Goal: Transaction & Acquisition: Purchase product/service

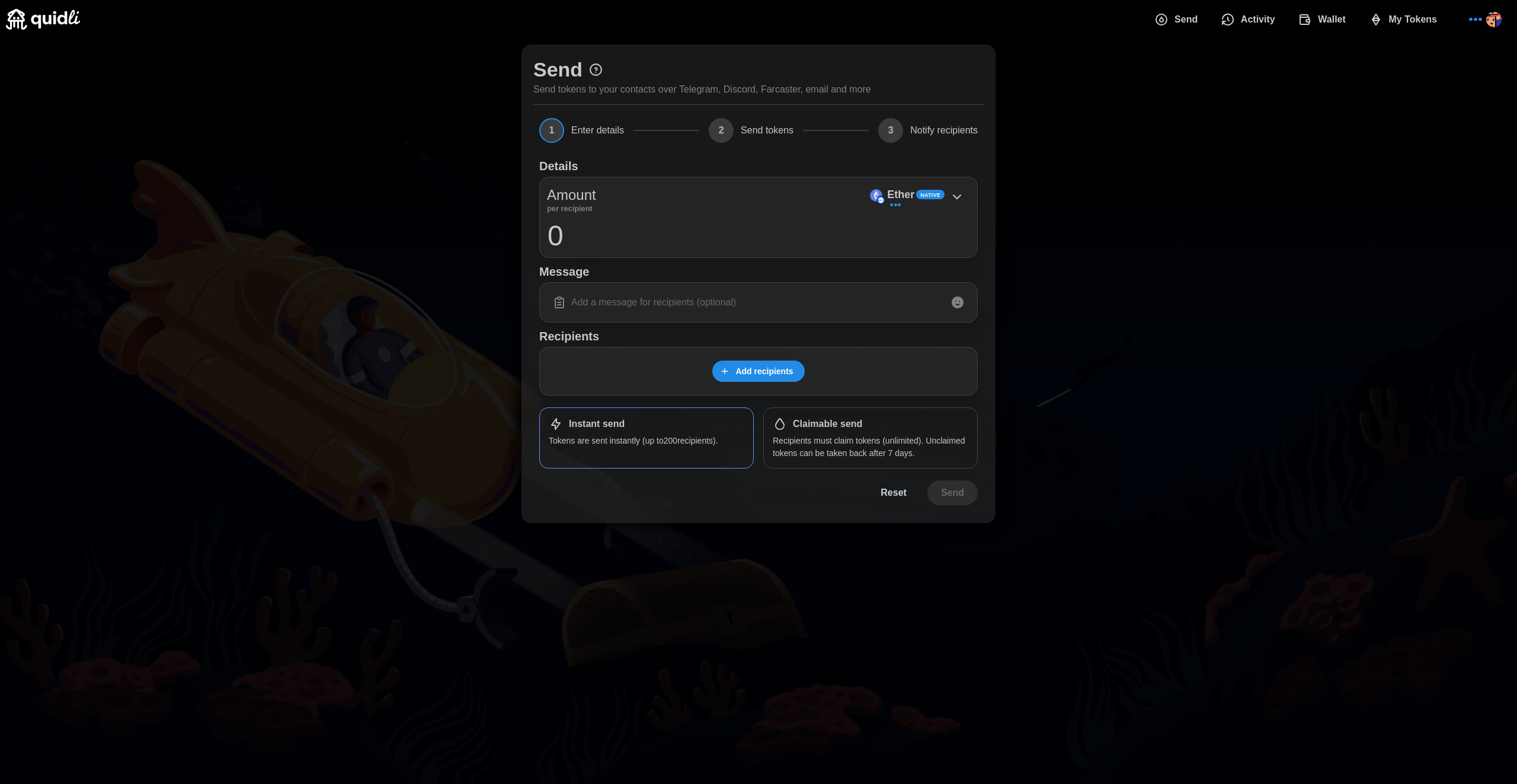
click at [768, 372] on span "Add recipients" at bounding box center [764, 371] width 57 height 20
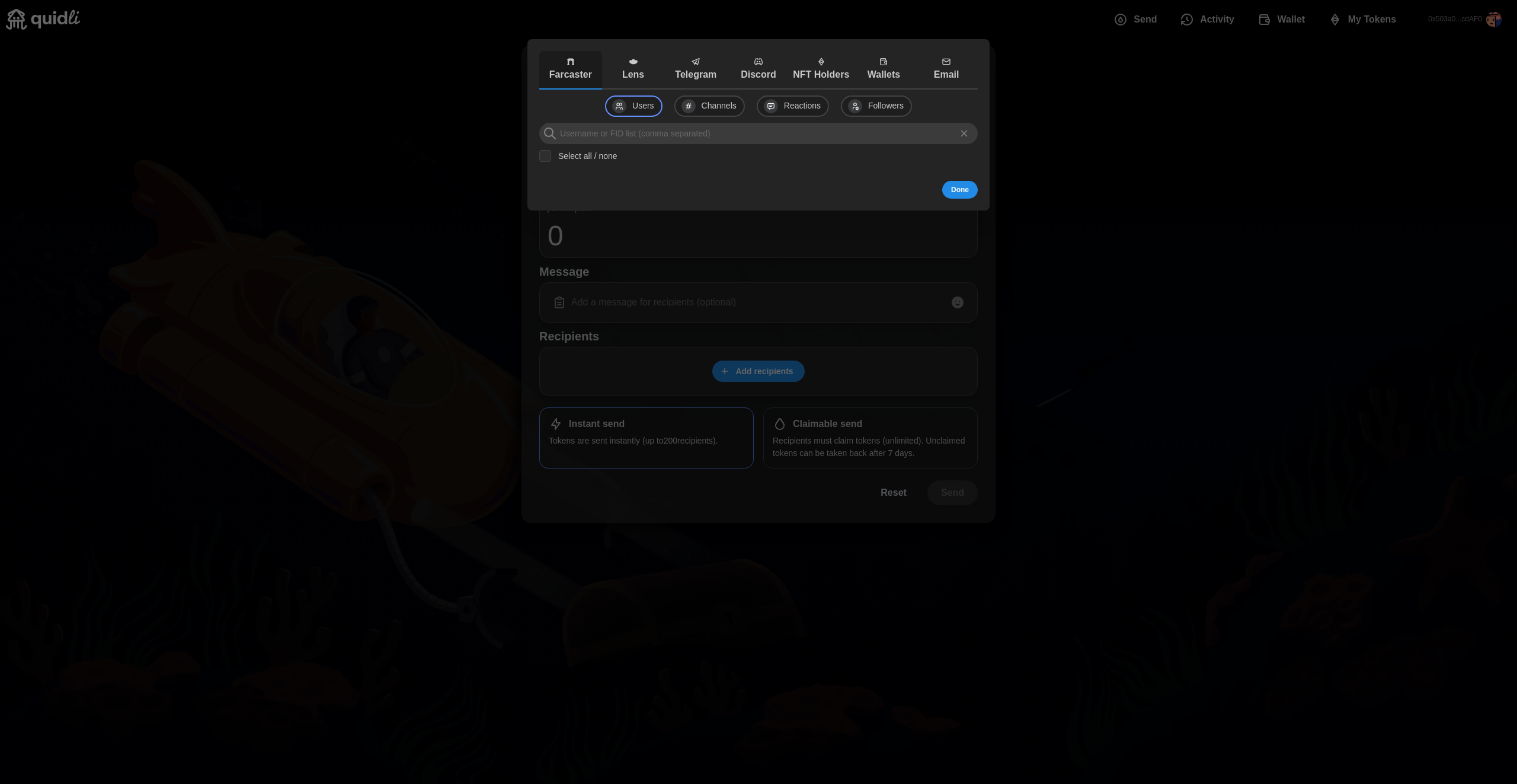
click at [1087, 129] on div at bounding box center [758, 392] width 1517 height 784
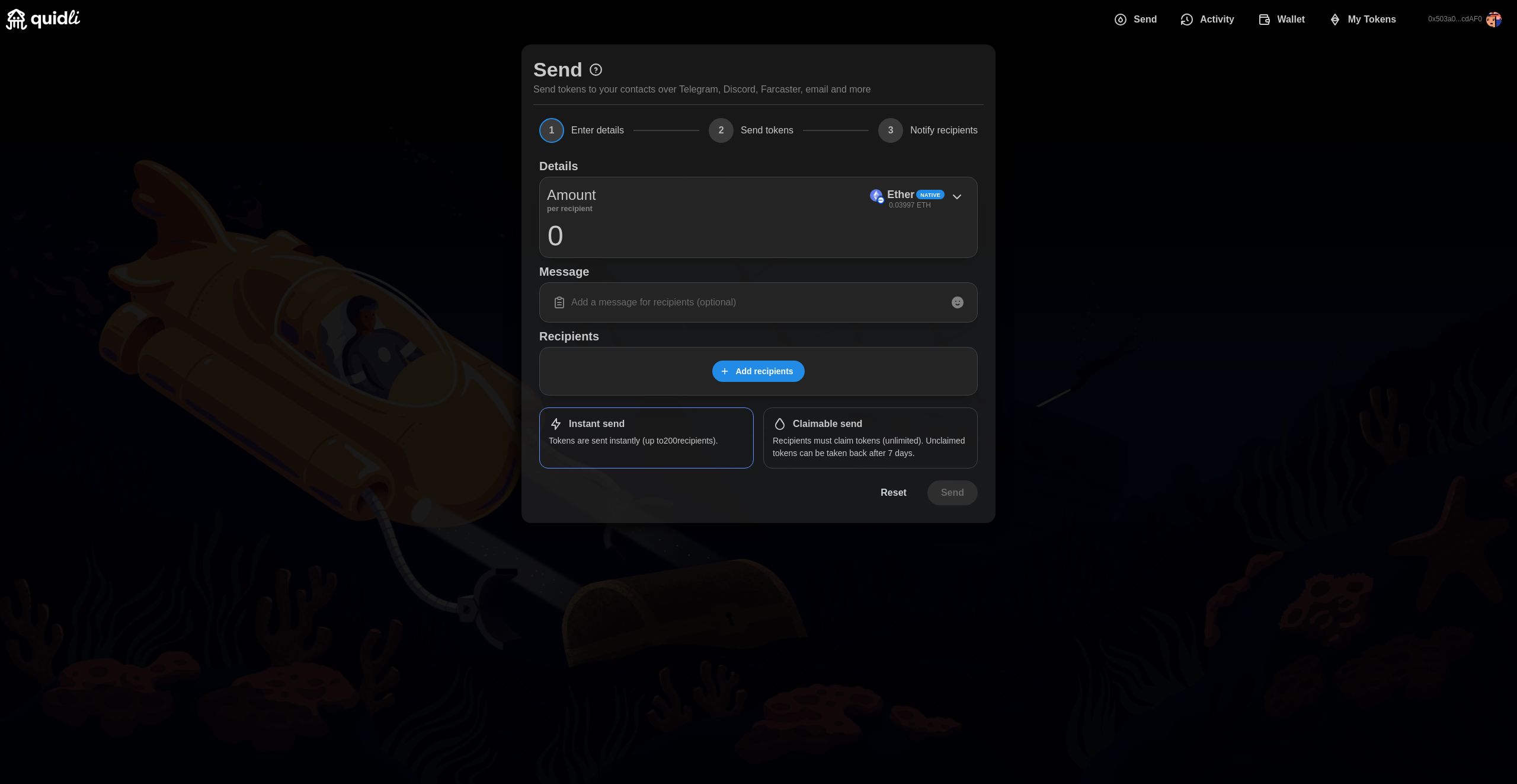
click at [782, 380] on span "Add recipients" at bounding box center [764, 371] width 57 height 20
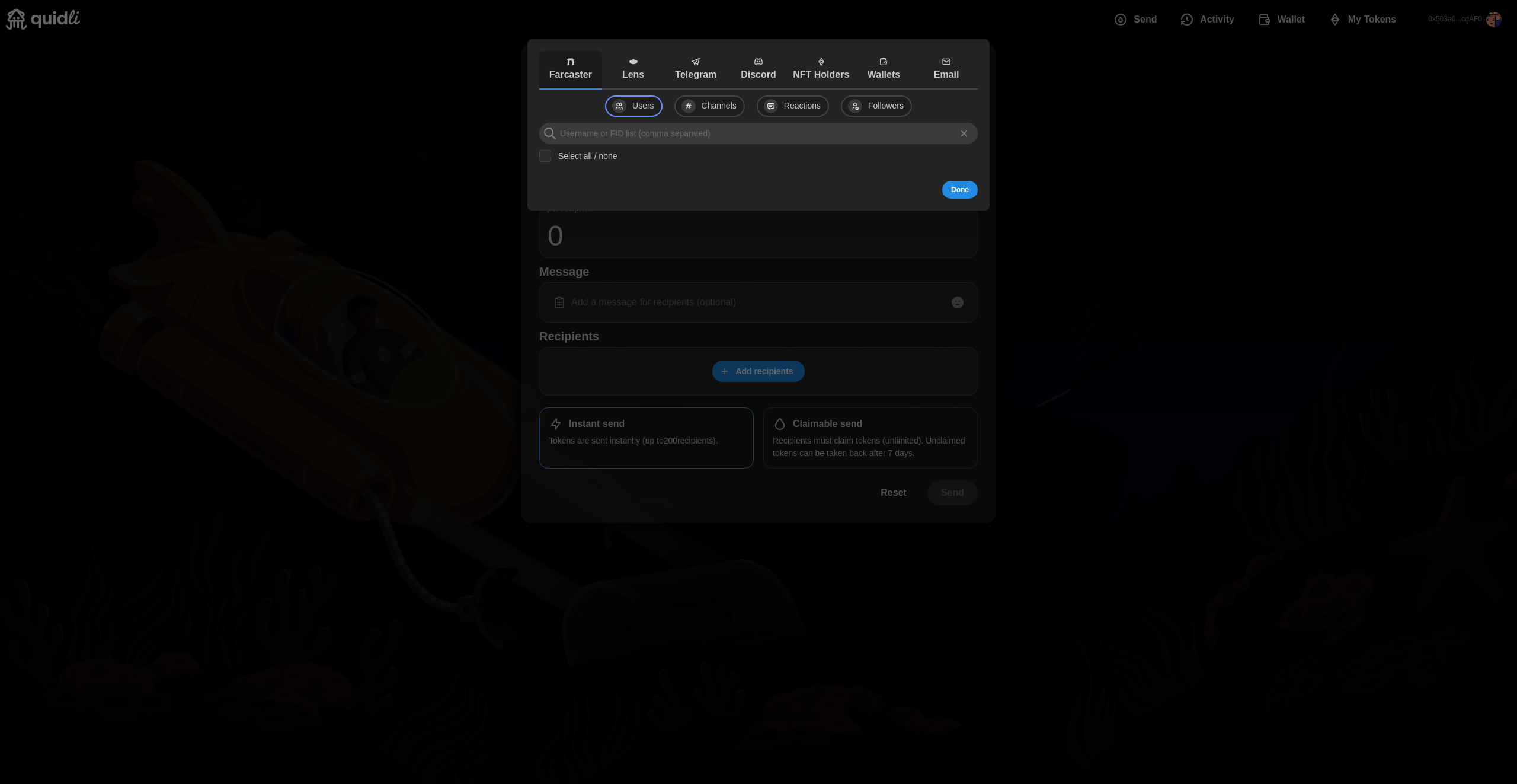
click at [1132, 220] on div at bounding box center [758, 392] width 1517 height 784
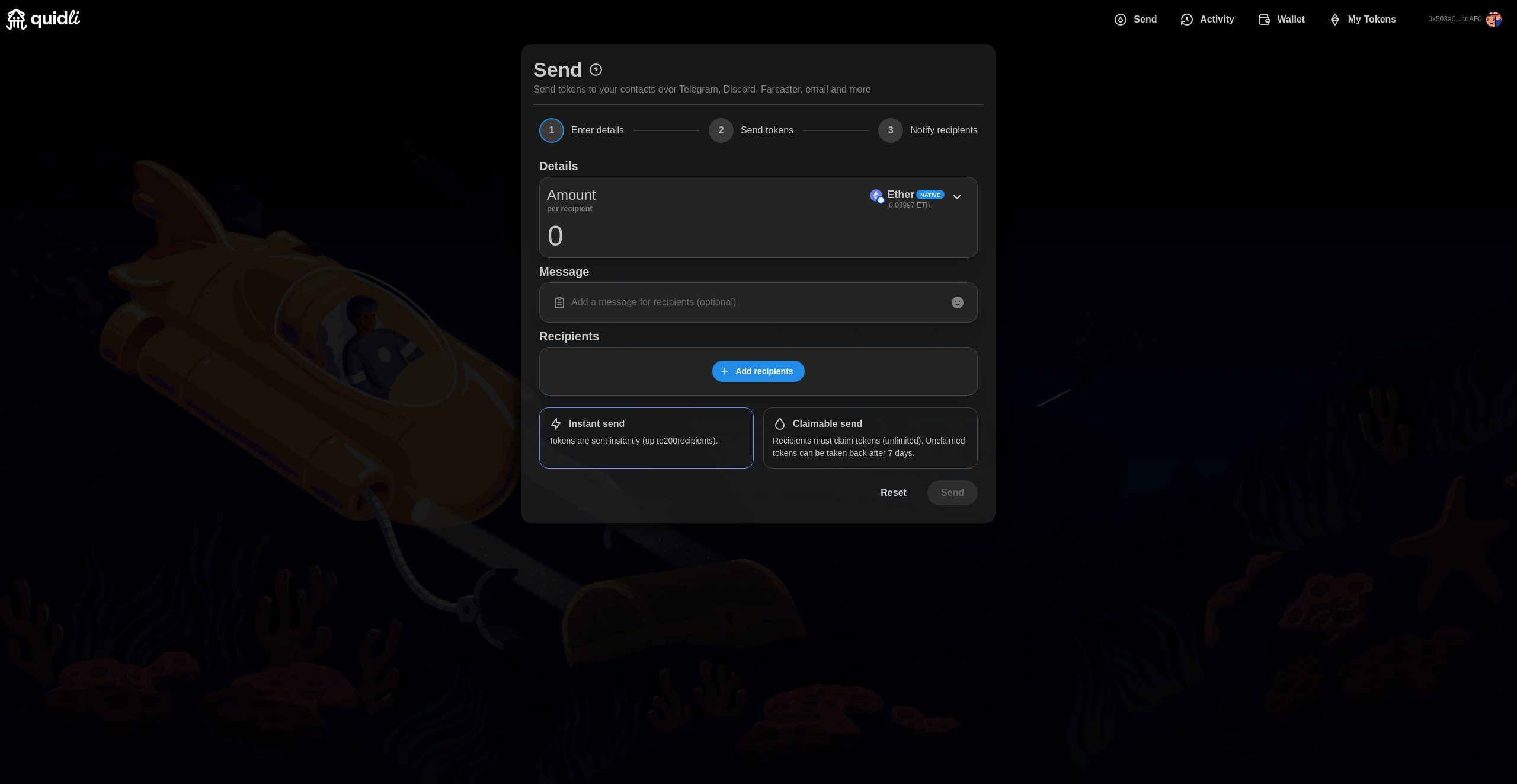
click at [765, 371] on span "Add recipients" at bounding box center [764, 371] width 57 height 20
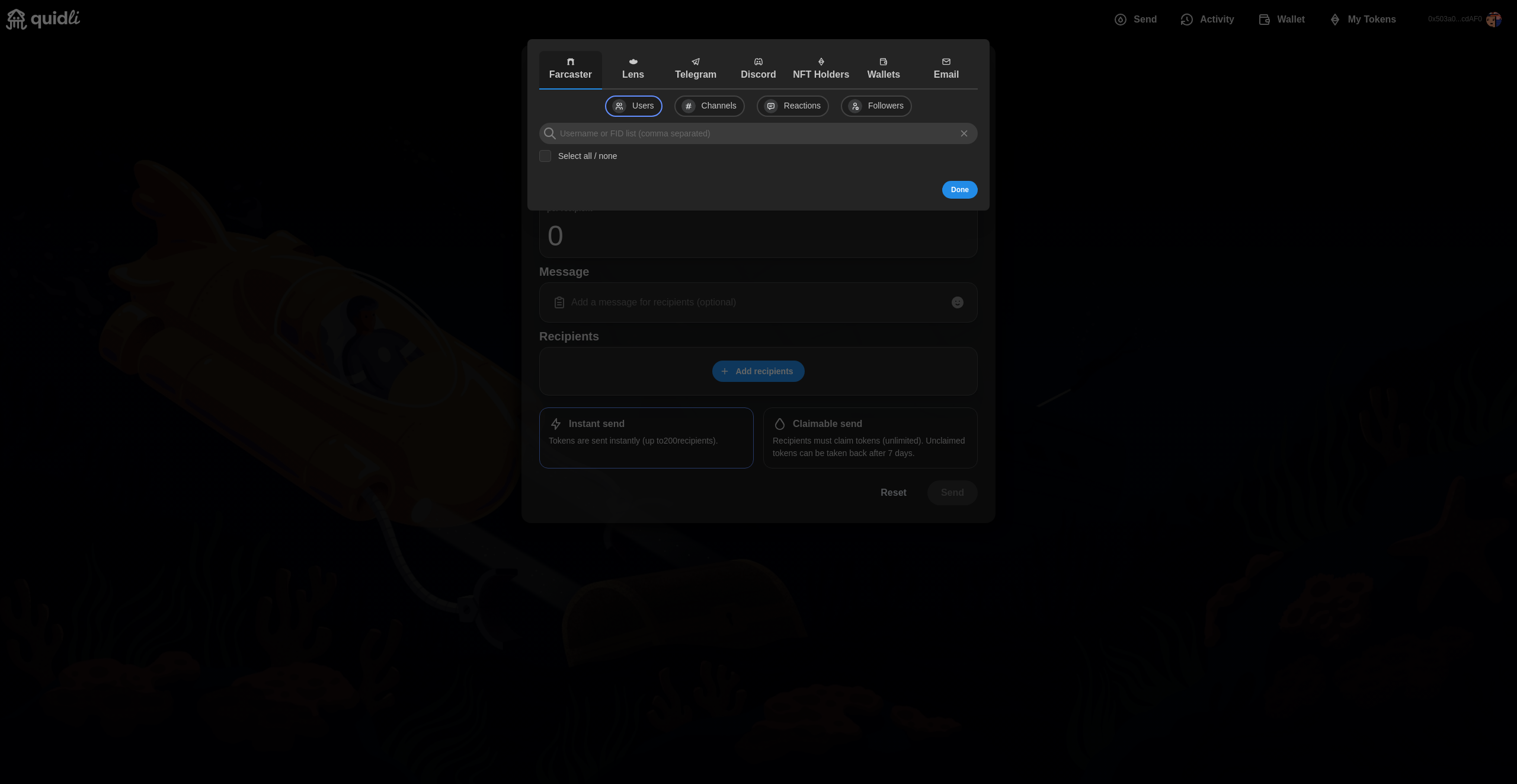
click at [582, 74] on p "Farcaster" at bounding box center [571, 75] width 57 height 15
click at [635, 135] on input at bounding box center [758, 133] width 439 height 21
click at [963, 194] on span "Done" at bounding box center [961, 190] width 18 height 16
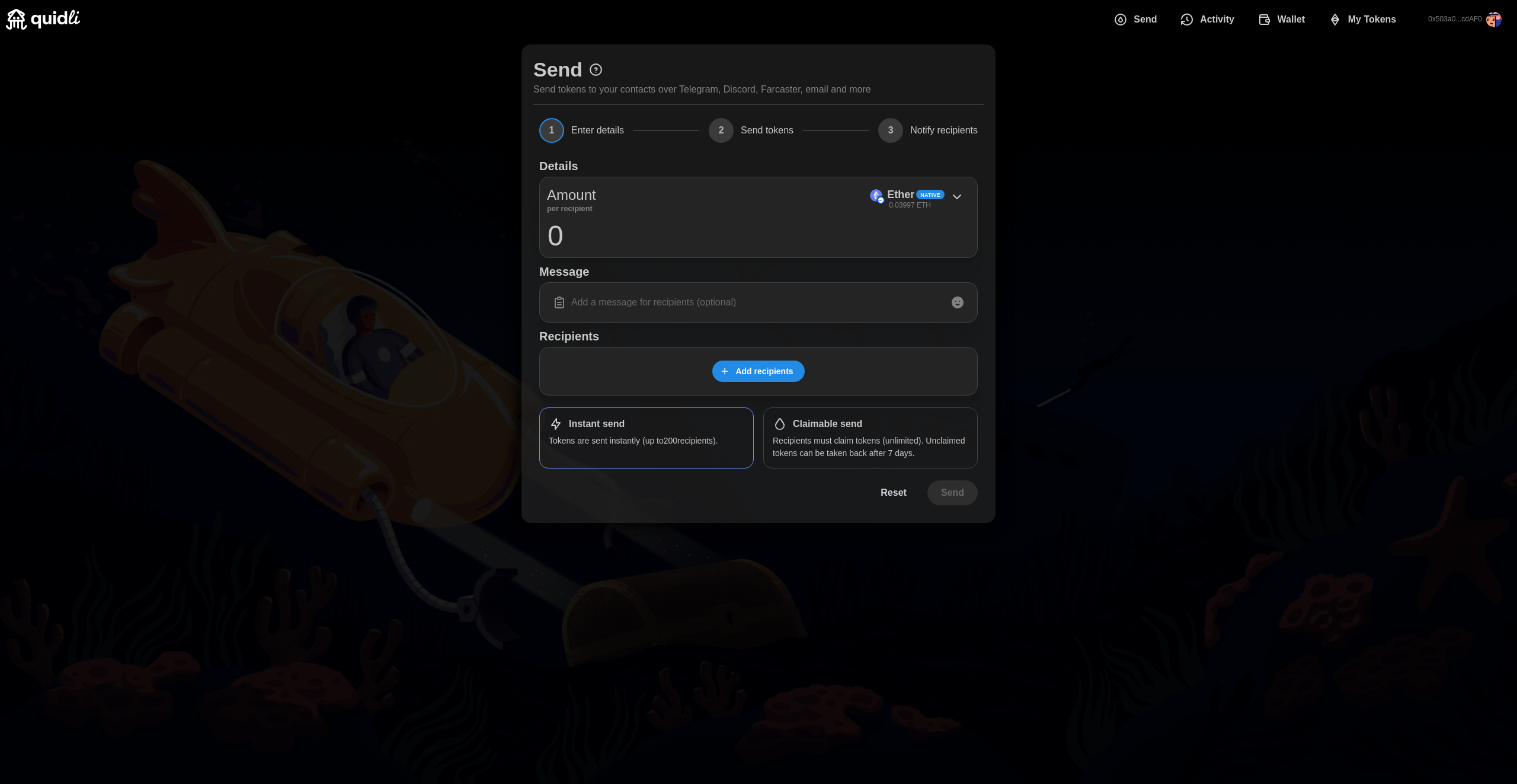
click at [789, 374] on span "Add recipients" at bounding box center [764, 371] width 57 height 20
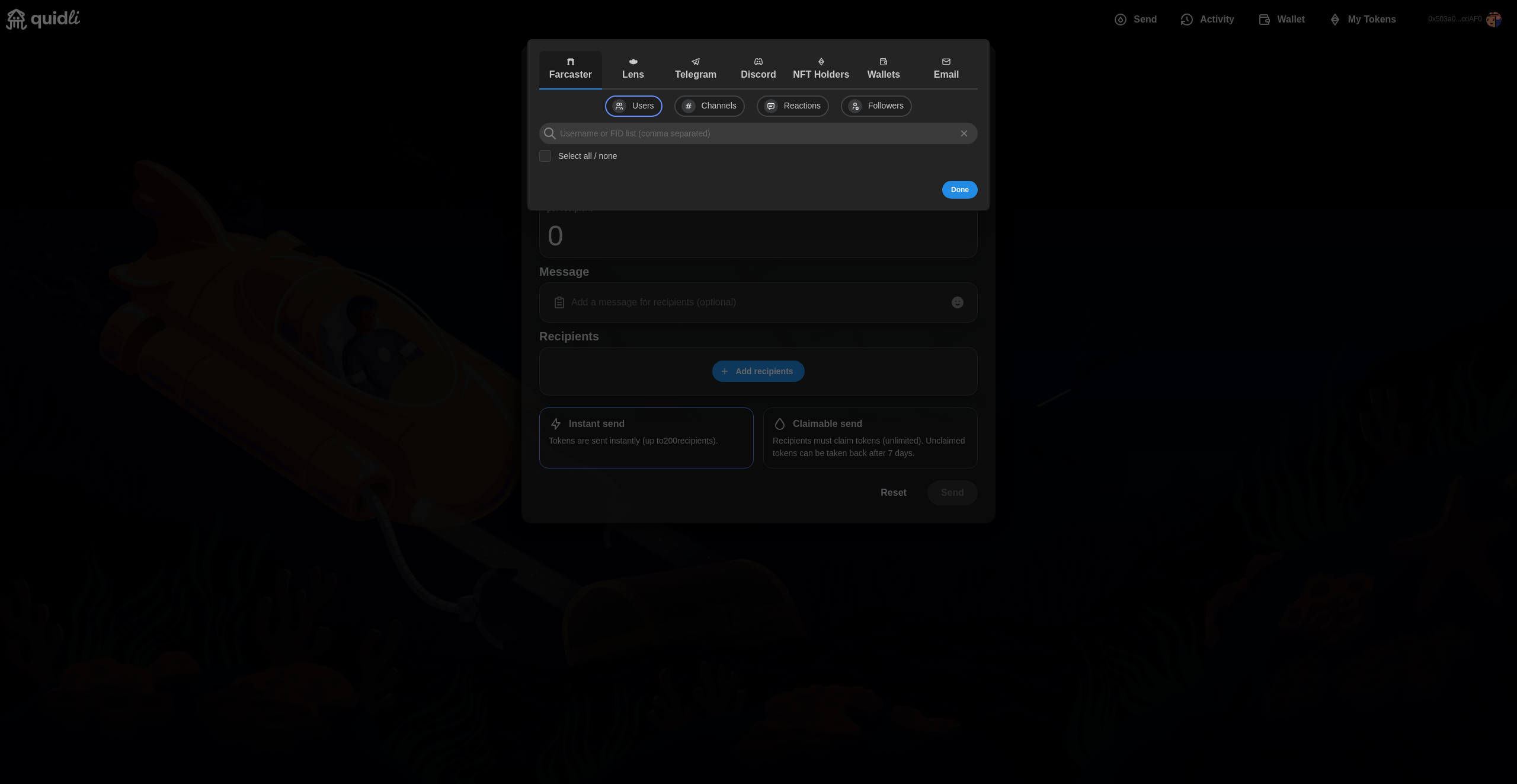
click at [820, 78] on p "NFT Holders" at bounding box center [821, 75] width 57 height 15
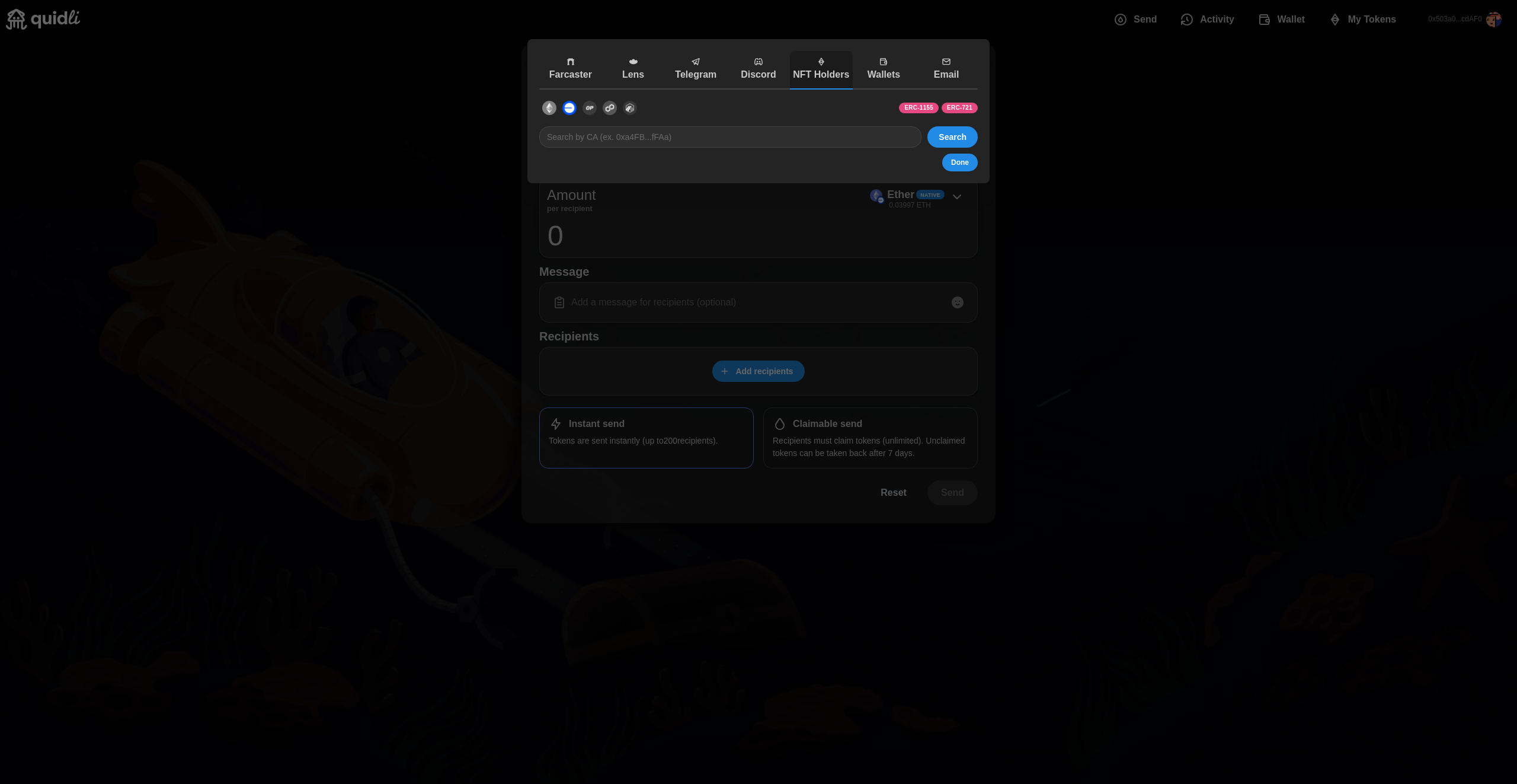
click at [757, 77] on p "Discord" at bounding box center [758, 75] width 57 height 15
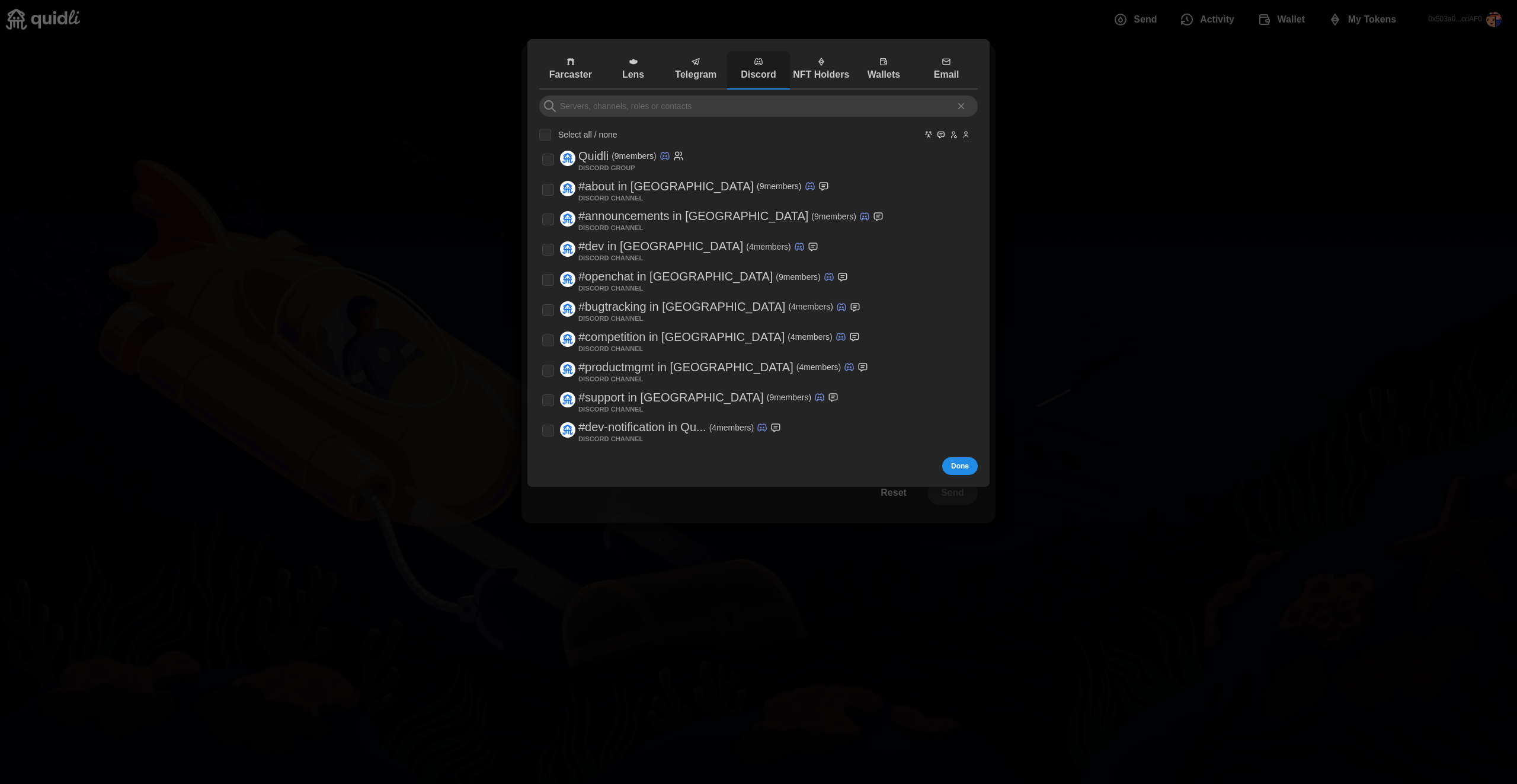
click at [684, 71] on p "Telegram" at bounding box center [696, 75] width 57 height 15
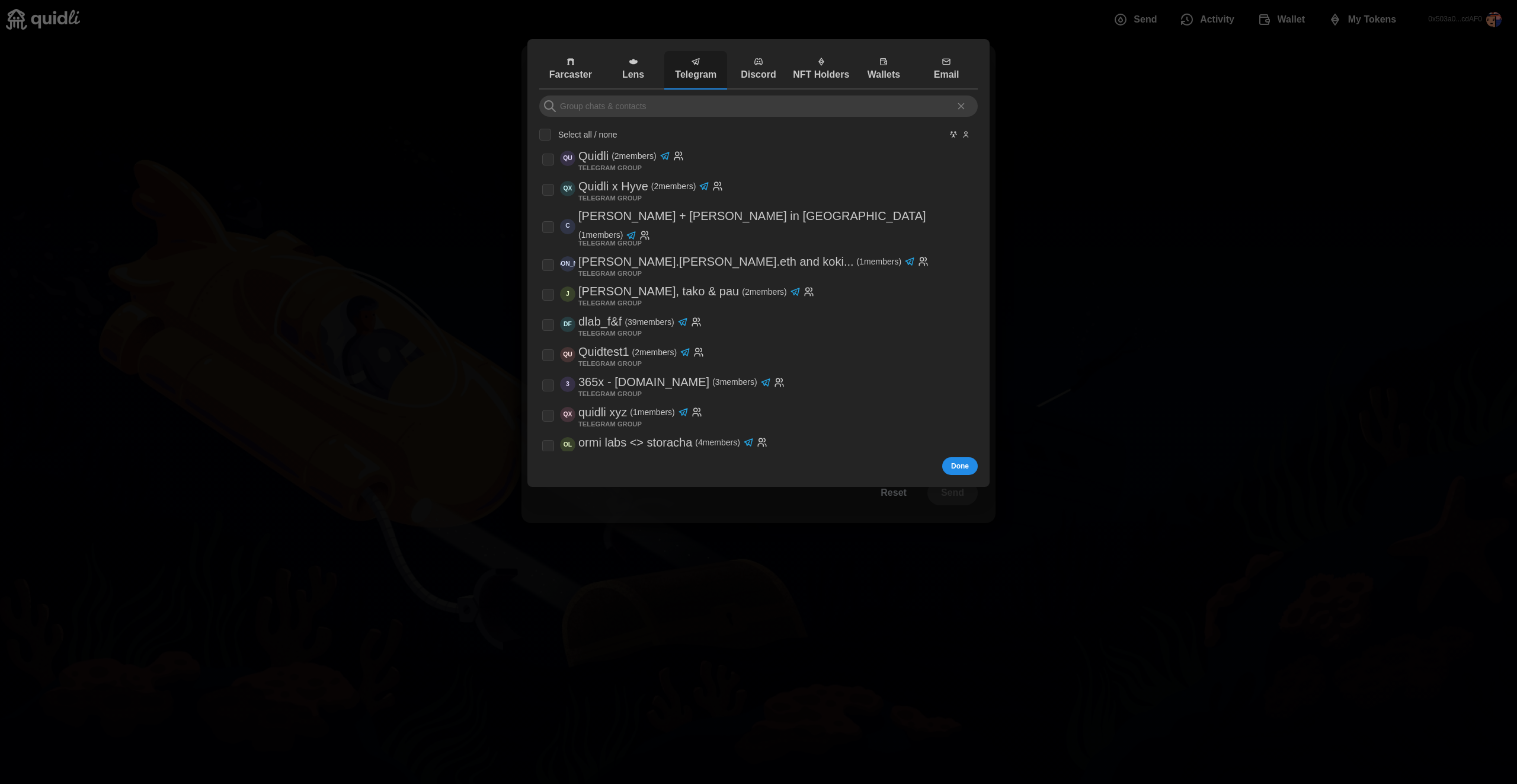
click at [626, 68] on p "Lens" at bounding box center [634, 75] width 57 height 15
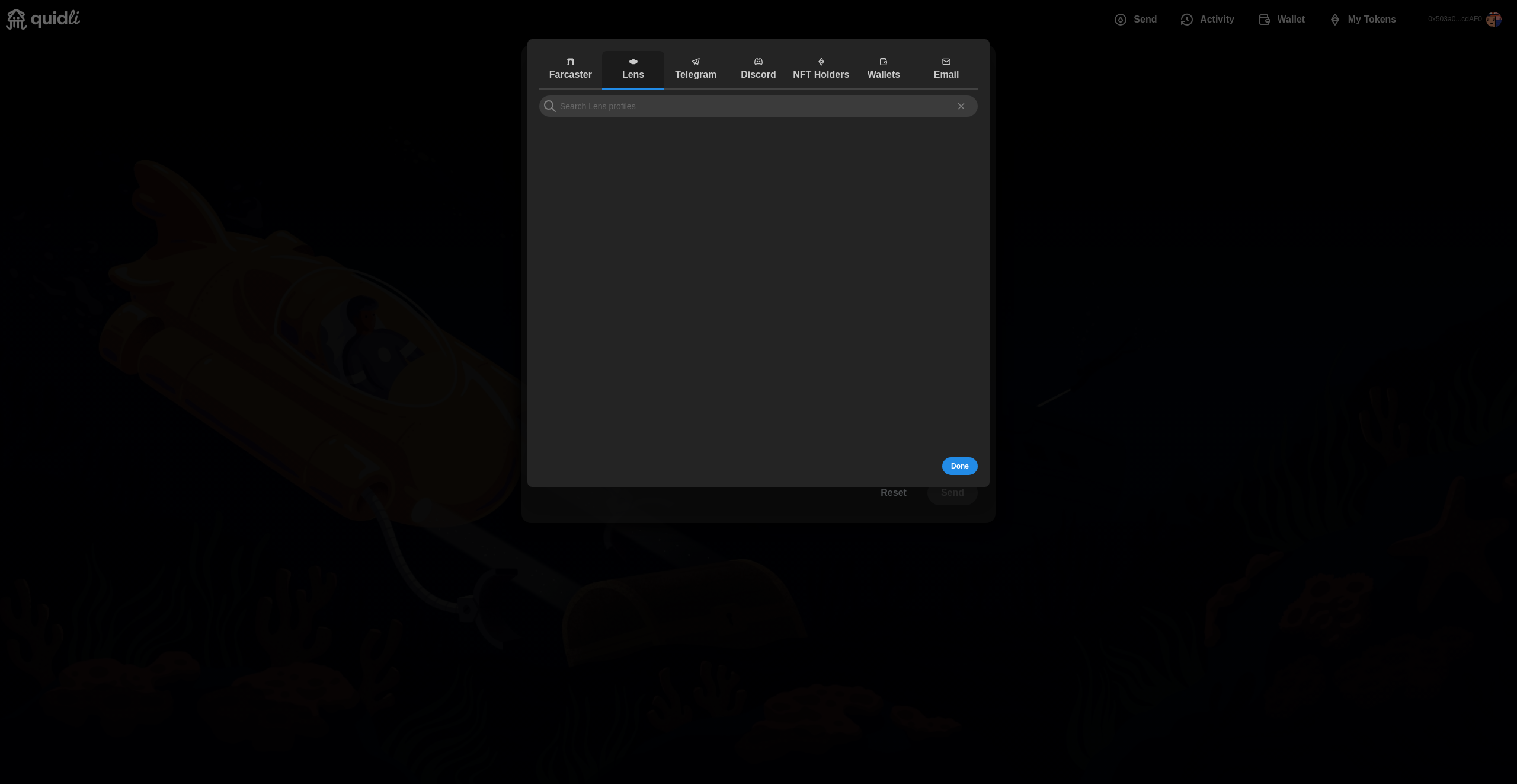
click at [565, 69] on p "Farcaster" at bounding box center [571, 75] width 57 height 15
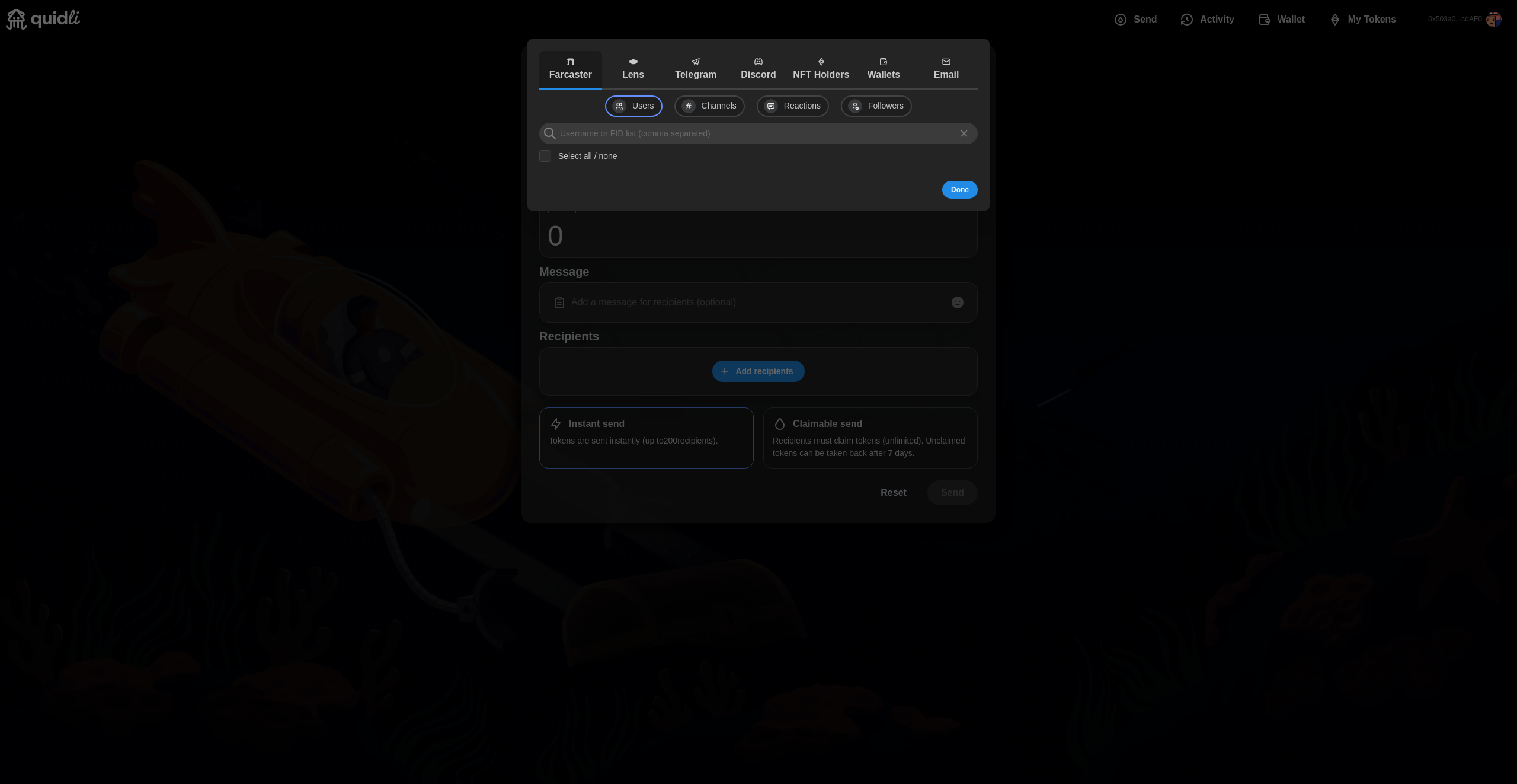
click at [576, 159] on label "Select all / none" at bounding box center [584, 155] width 67 height 12
click at [552, 159] on input "Select all / none" at bounding box center [545, 155] width 12 height 12
click at [533, 160] on div "Farcaster Lens Telegram Discord NFT Holders Wallets Email Users Channels Reacti…" at bounding box center [758, 124] width 450 height 160
click at [548, 155] on input "Select all / none" at bounding box center [545, 155] width 12 height 12
checkbox input "false"
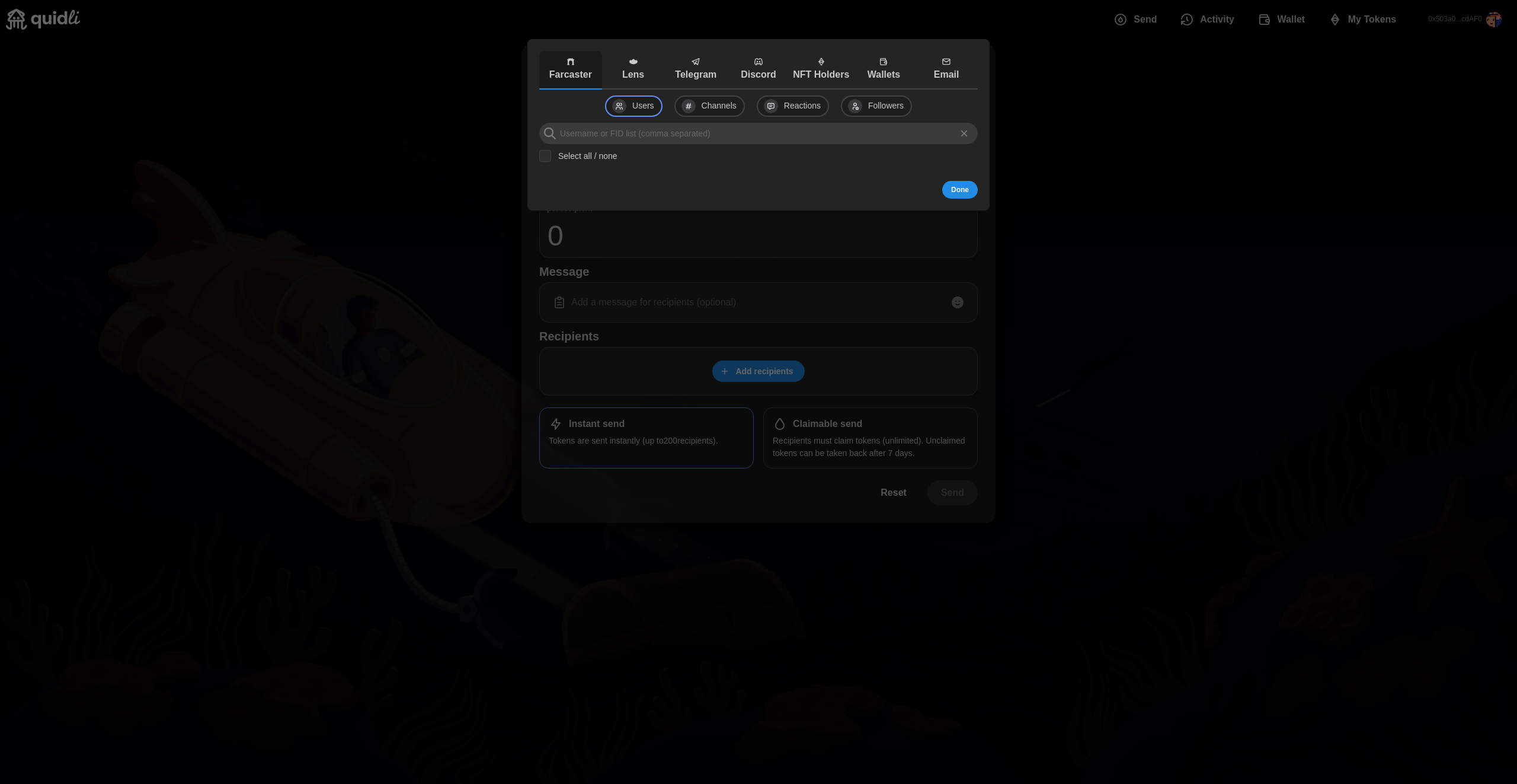
click at [958, 192] on span "Done" at bounding box center [961, 190] width 18 height 16
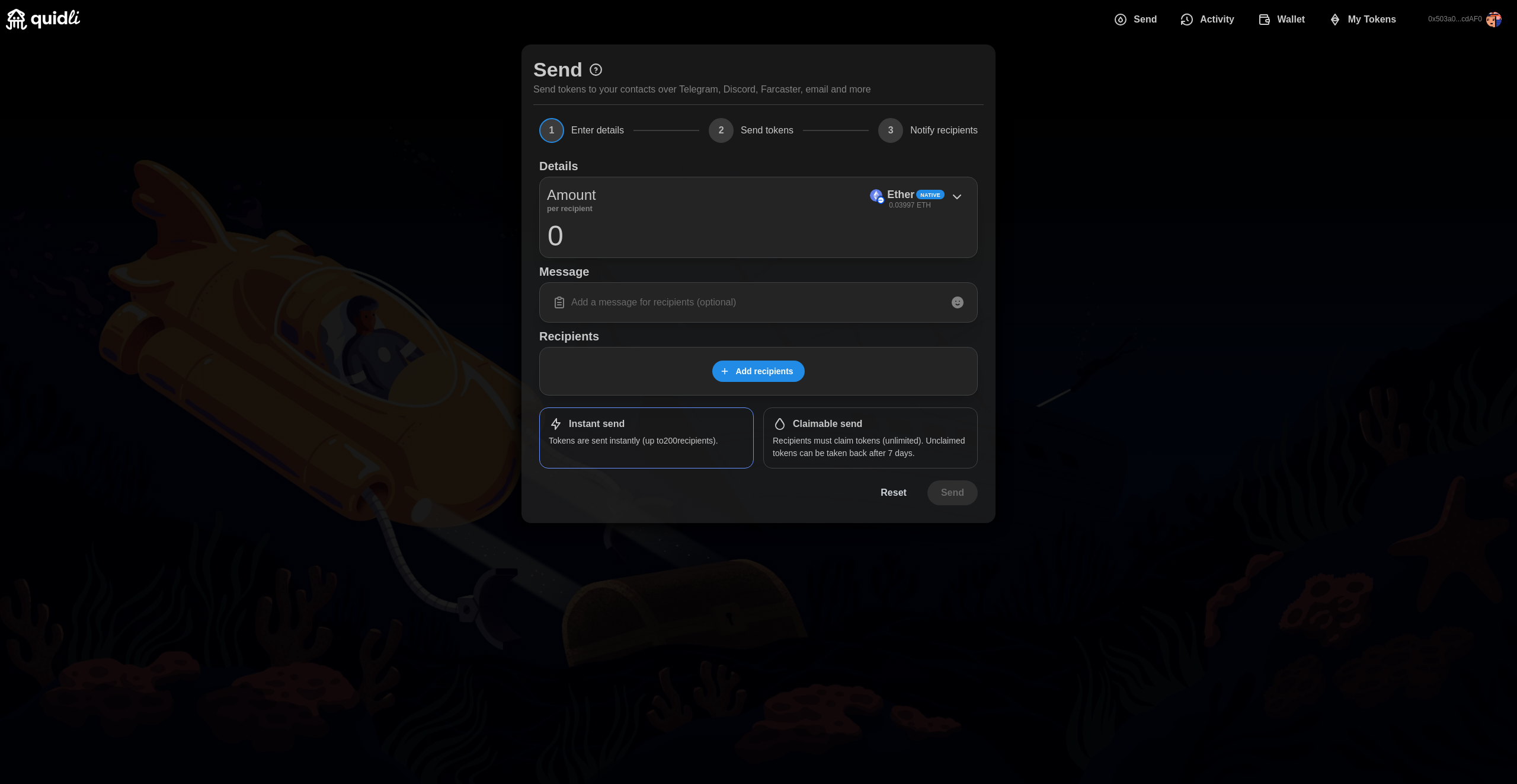
click at [779, 368] on span "Add recipients" at bounding box center [764, 371] width 57 height 20
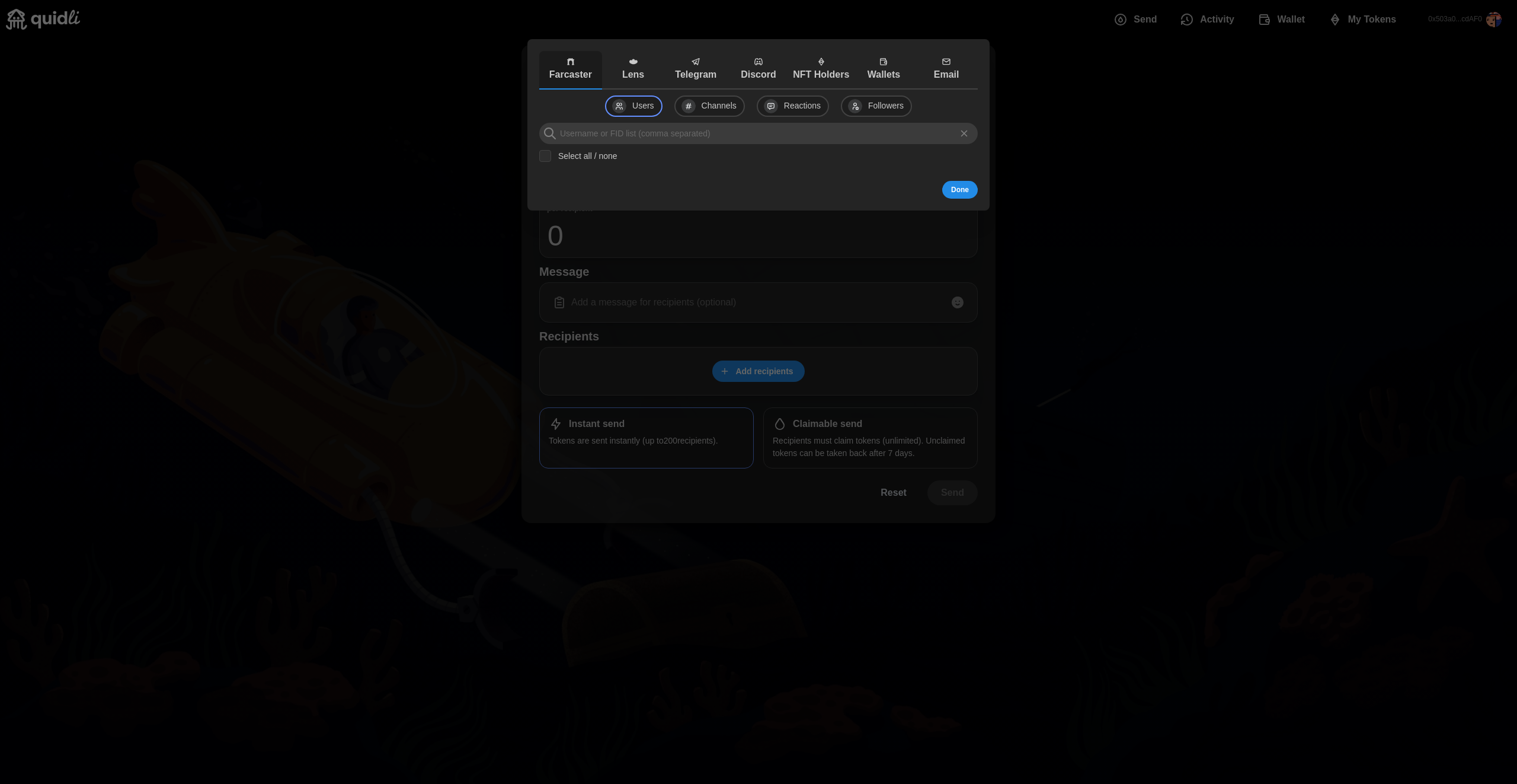
click at [813, 65] on span "NFT Holders" at bounding box center [821, 69] width 57 height 26
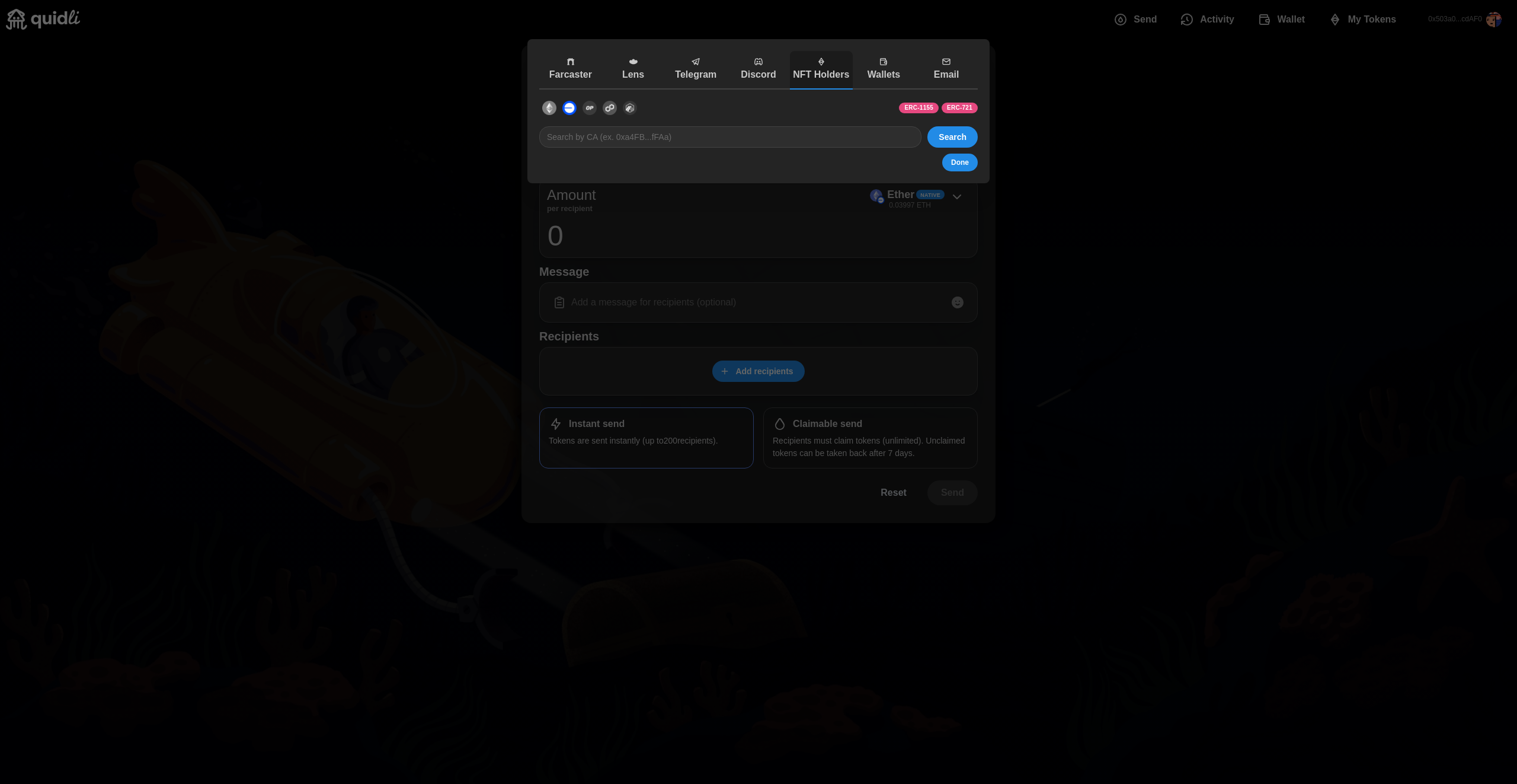
click at [1131, 298] on div at bounding box center [758, 392] width 1517 height 784
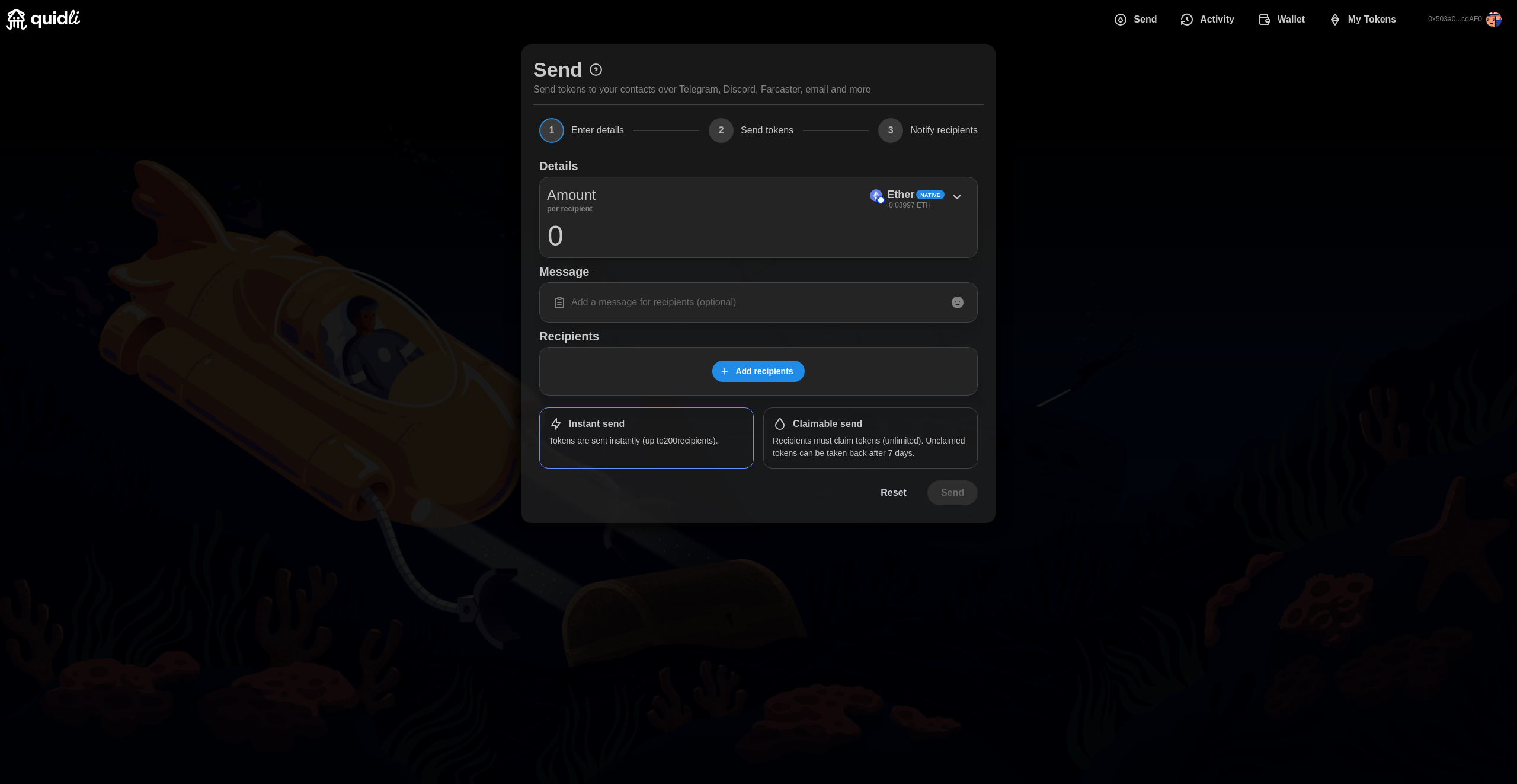
click at [758, 304] on input at bounding box center [758, 302] width 423 height 25
click at [910, 202] on p "0.03997 ETH" at bounding box center [910, 205] width 42 height 10
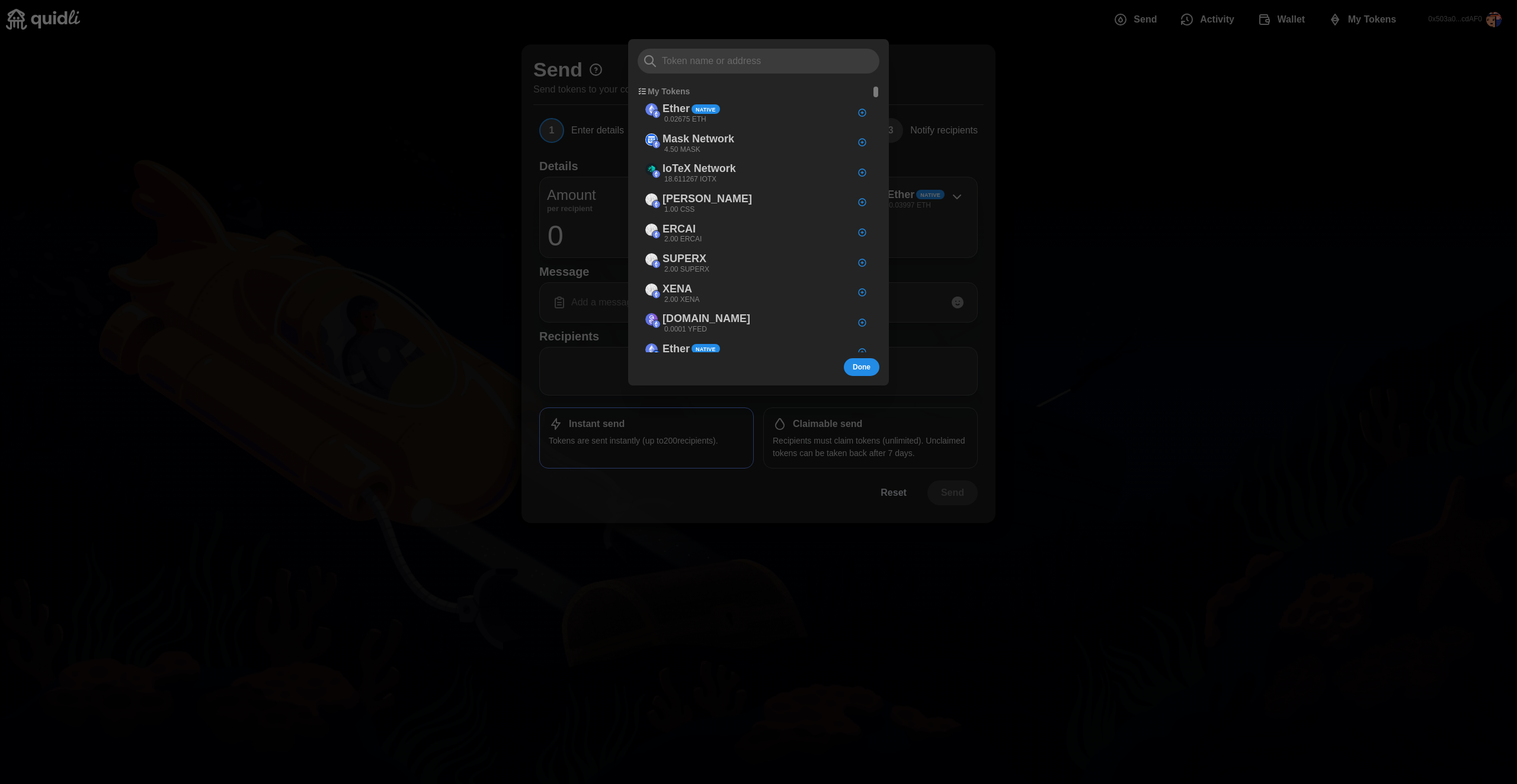
click at [573, 230] on div at bounding box center [758, 392] width 1517 height 784
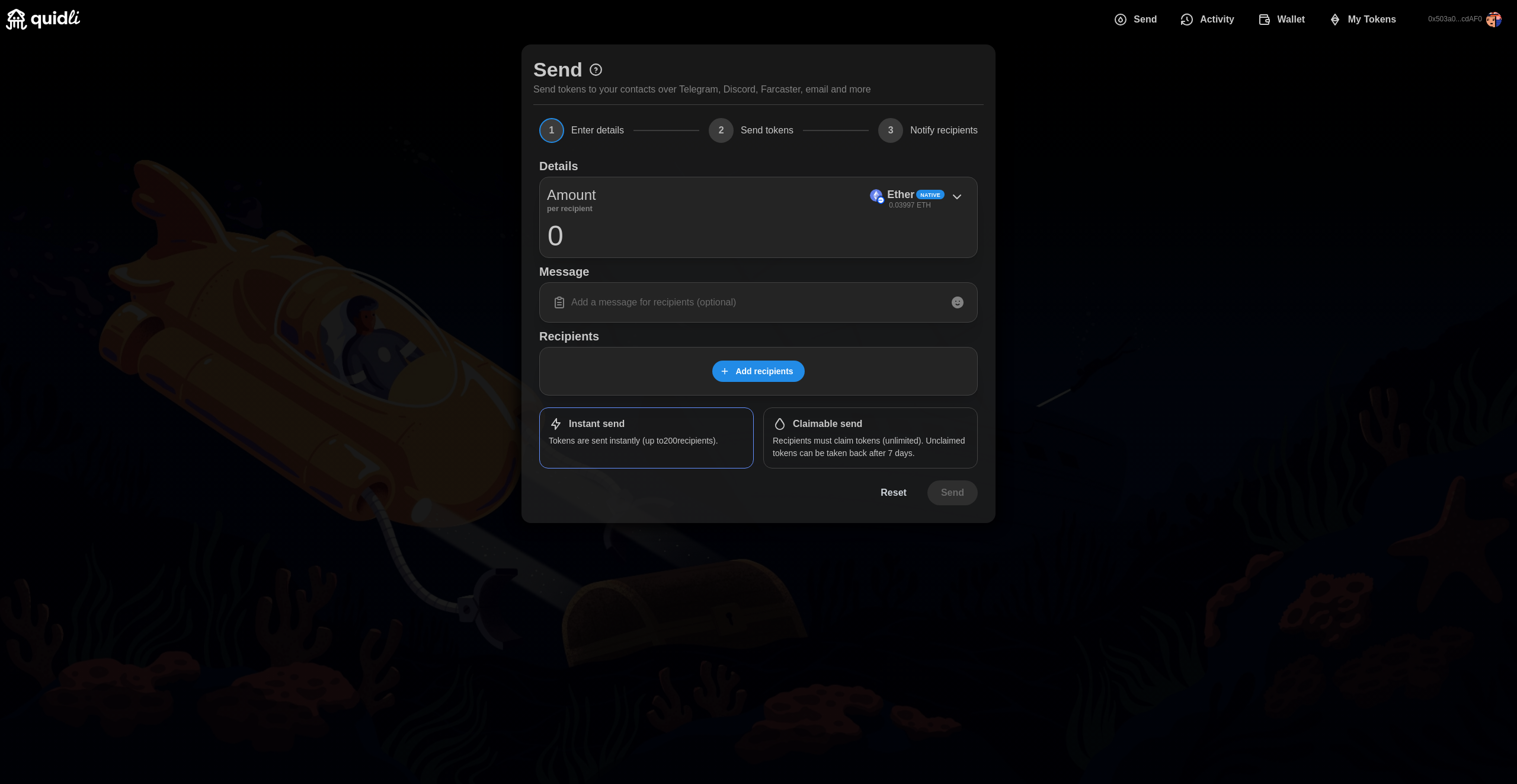
click at [1144, 18] on span "Send" at bounding box center [1145, 19] width 23 height 24
click at [810, 297] on input at bounding box center [758, 302] width 423 height 25
type input "fasdfd"
click at [782, 375] on span "Add recipients" at bounding box center [764, 371] width 57 height 20
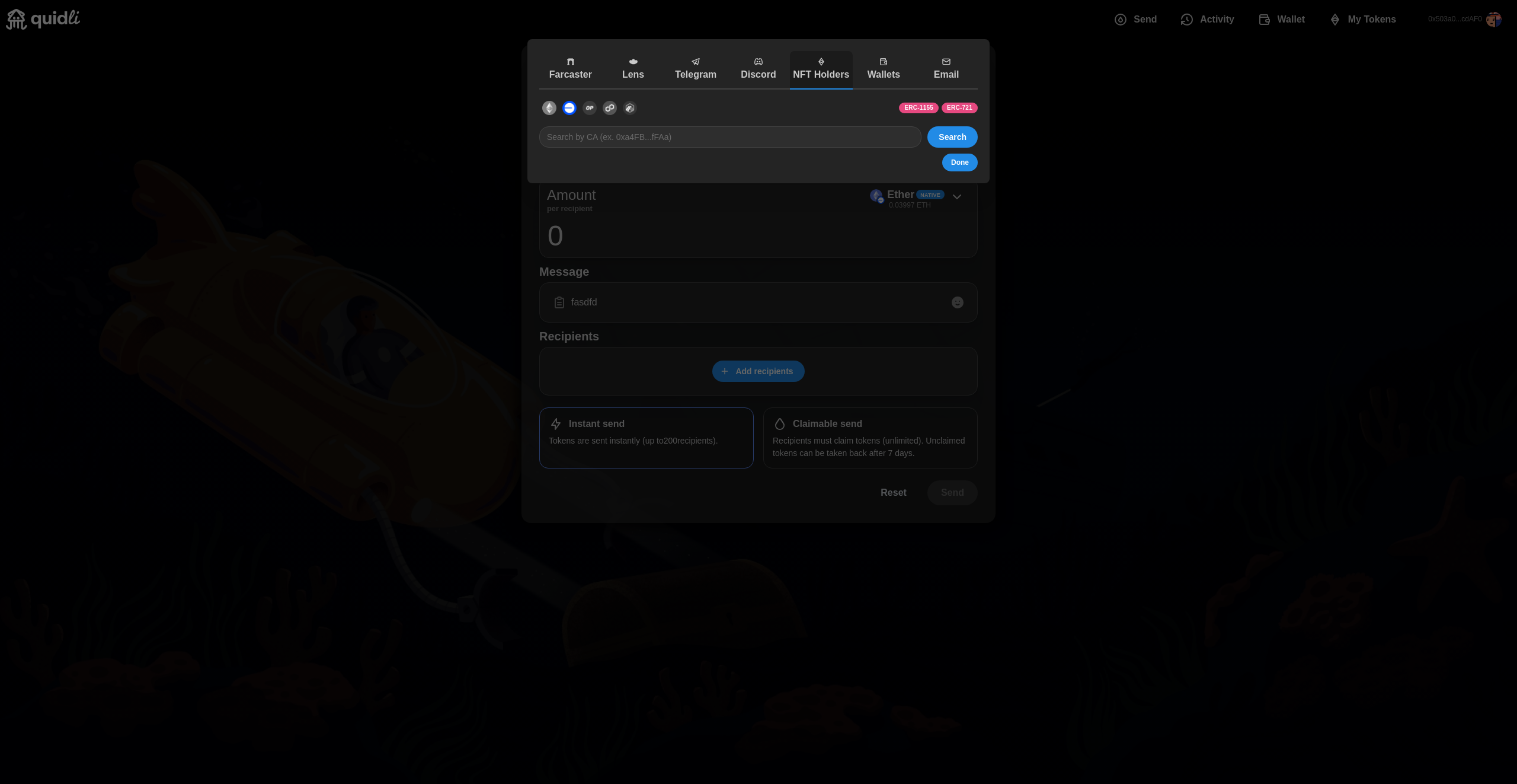
click at [810, 78] on p "NFT Holders" at bounding box center [821, 75] width 57 height 15
click at [560, 108] on button "dots" at bounding box center [570, 108] width 20 height 25
click at [554, 109] on img "dots" at bounding box center [550, 108] width 15 height 15
click at [573, 109] on img "dots" at bounding box center [570, 108] width 15 height 15
click at [871, 68] on p "Wallets" at bounding box center [884, 75] width 57 height 15
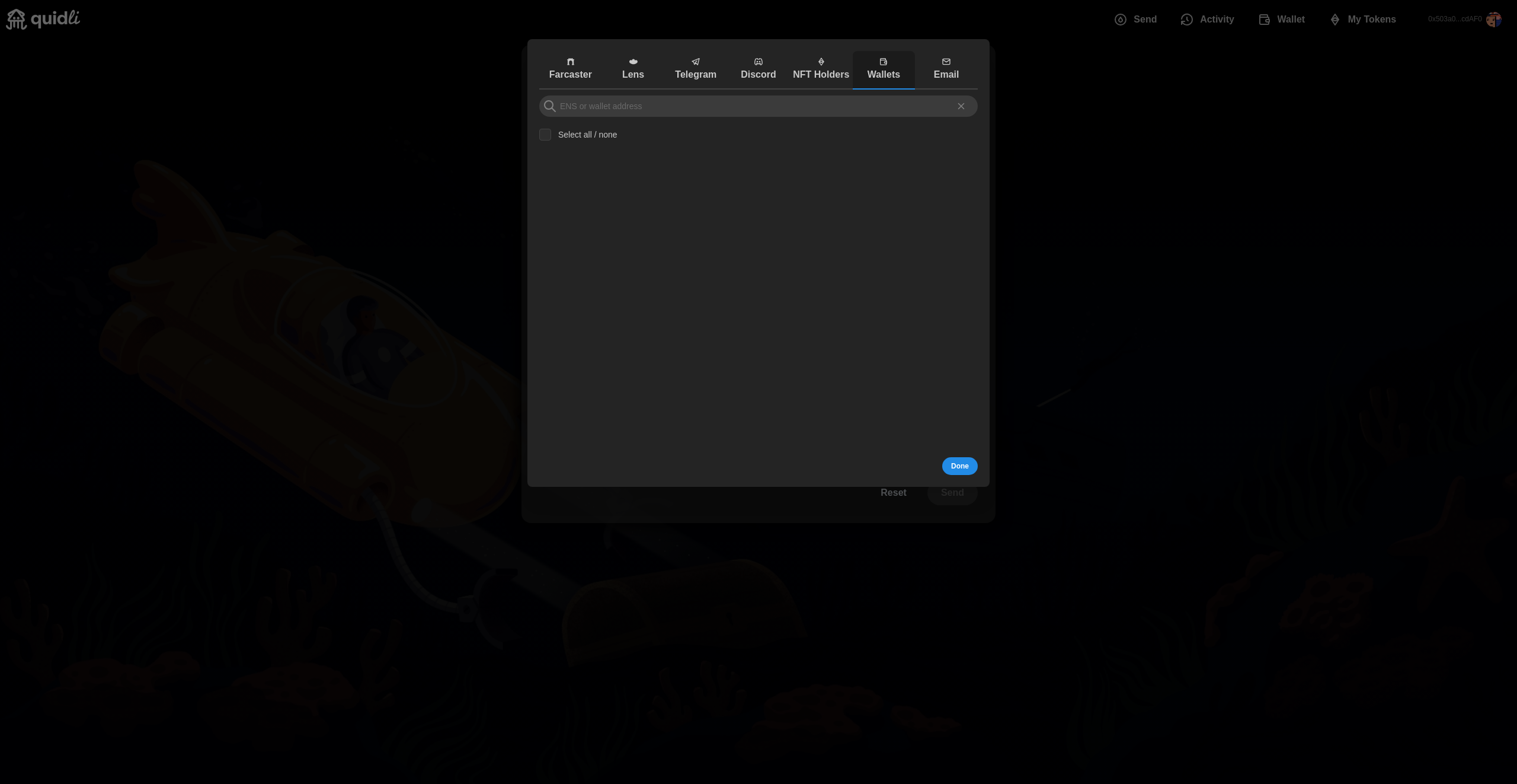
click at [857, 71] on p "Wallets" at bounding box center [884, 75] width 57 height 15
click at [853, 73] on button "Wallets" at bounding box center [884, 70] width 63 height 38
click at [949, 76] on p "Email" at bounding box center [946, 75] width 57 height 15
click at [858, 75] on p "Wallets" at bounding box center [884, 75] width 57 height 15
click at [776, 70] on p "Discord" at bounding box center [758, 75] width 57 height 15
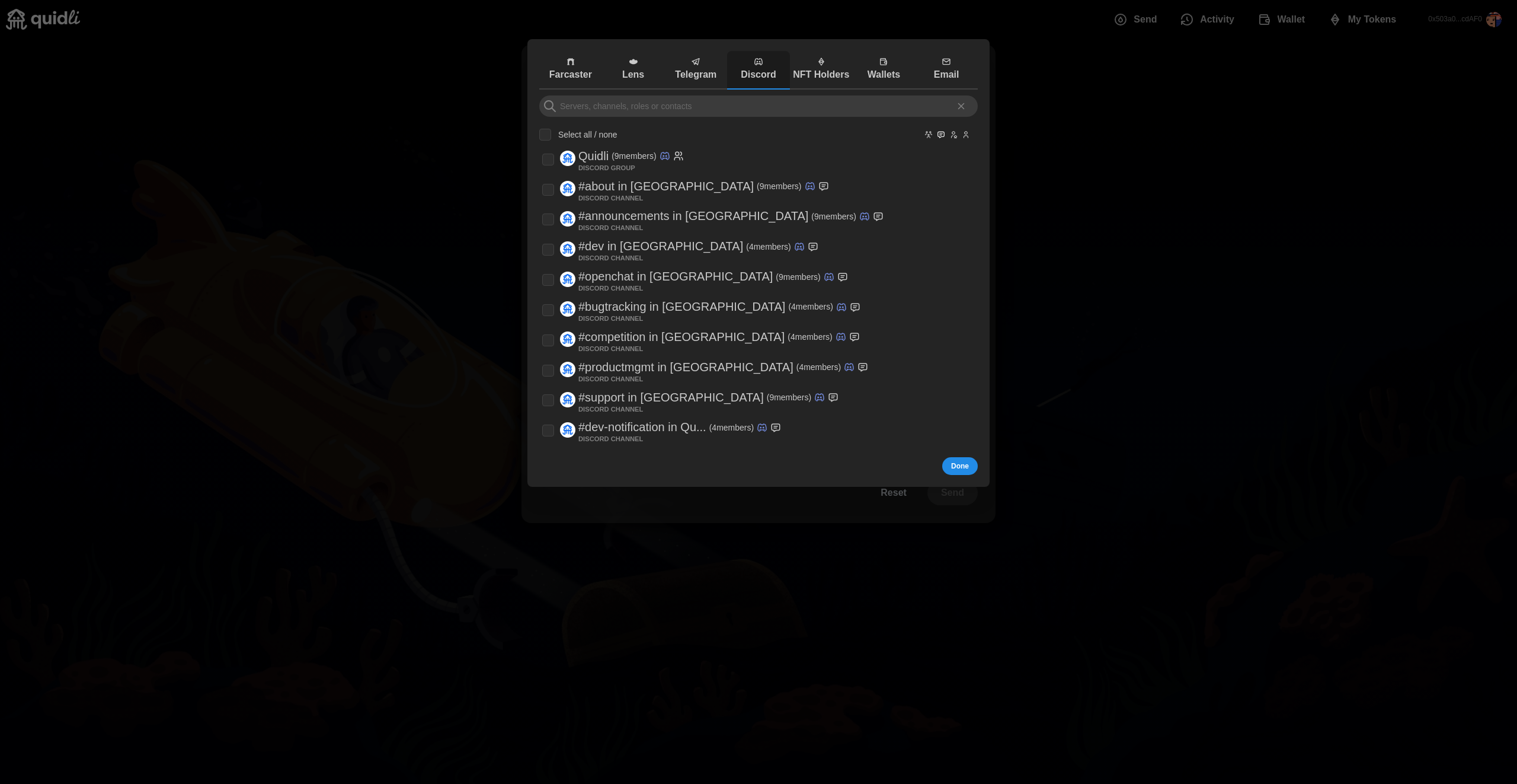
click at [601, 68] on button "Farcaster" at bounding box center [571, 70] width 63 height 38
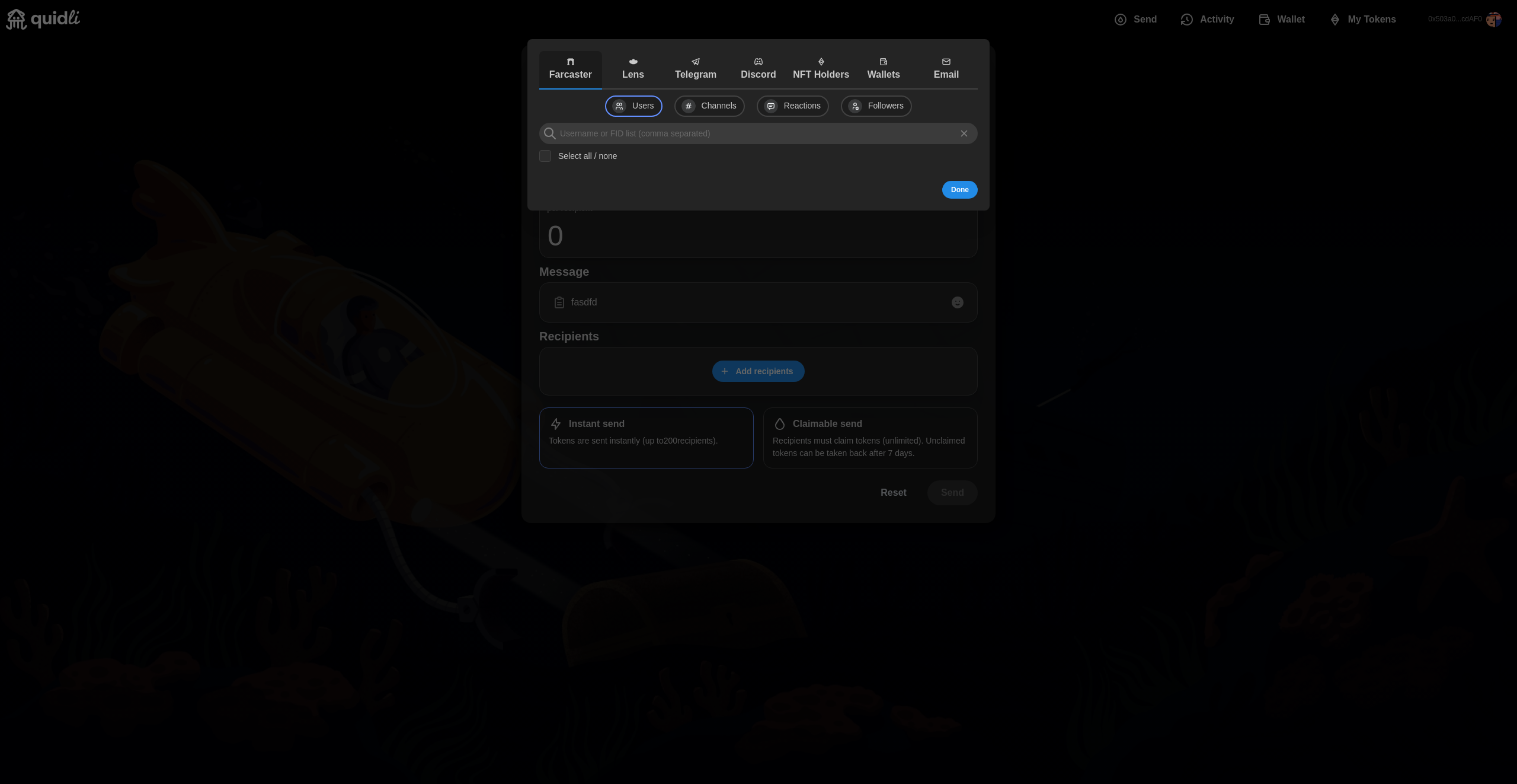
click at [636, 74] on p "Lens" at bounding box center [634, 75] width 57 height 15
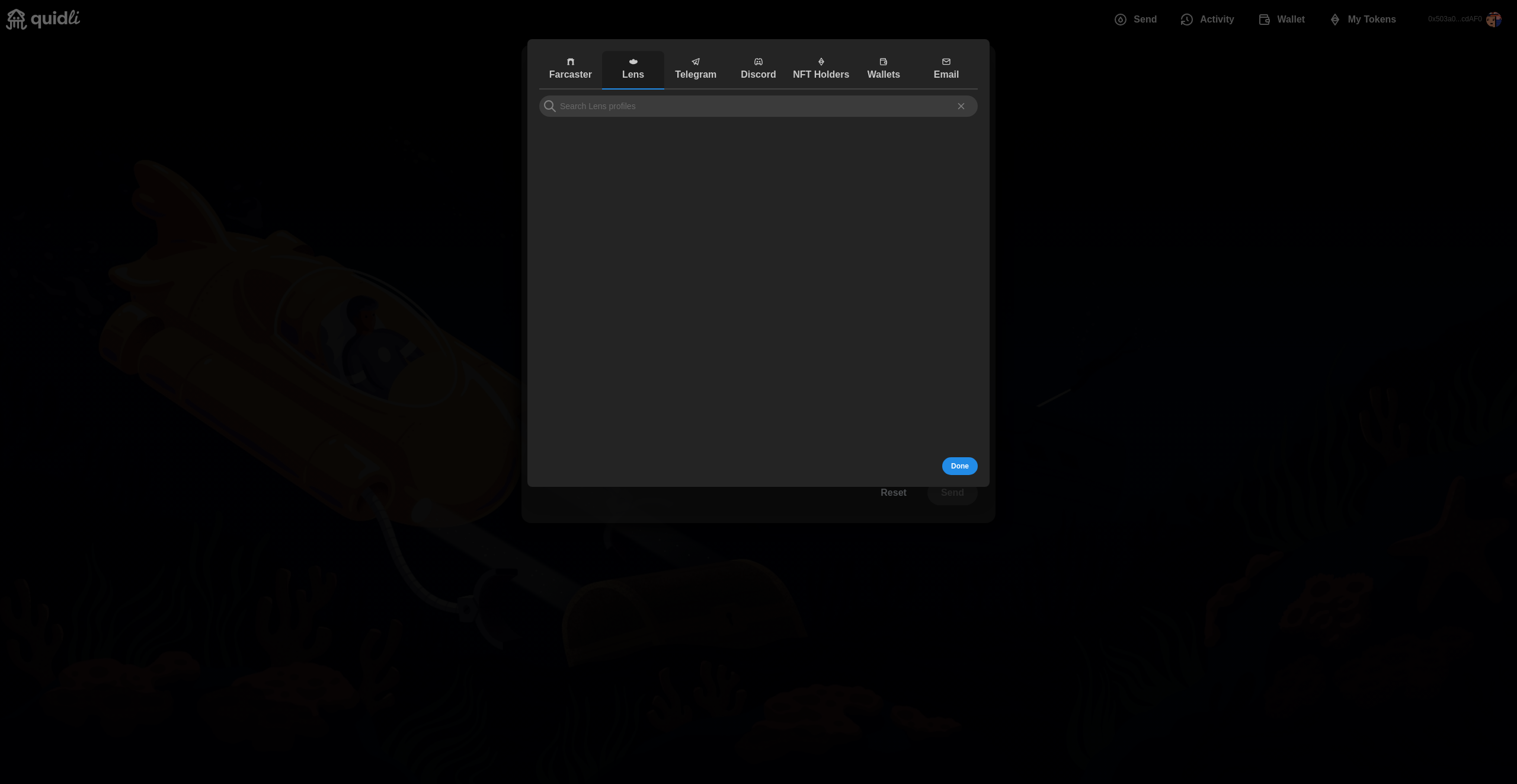
click at [560, 77] on p "Farcaster" at bounding box center [571, 75] width 57 height 15
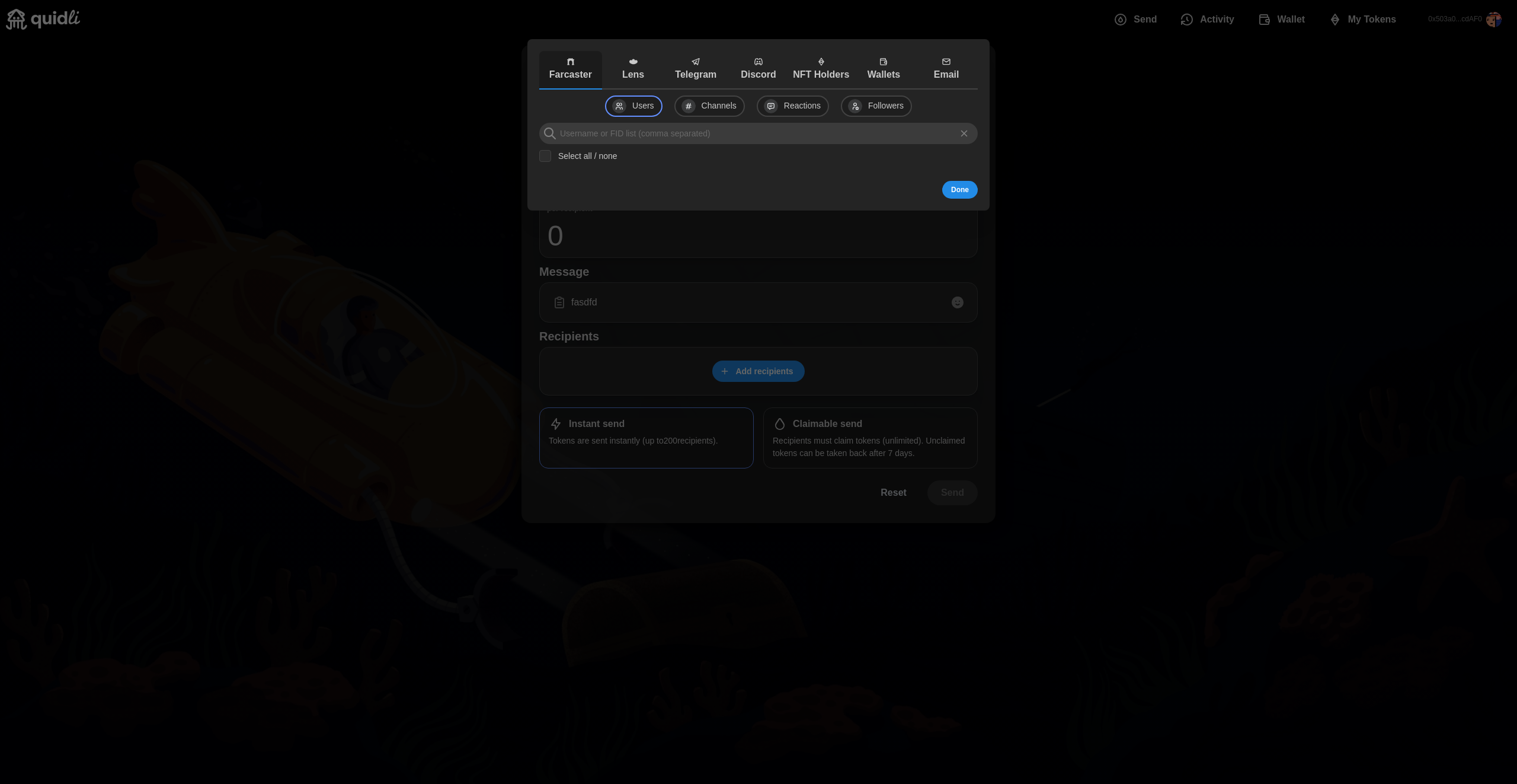
click at [1044, 88] on div at bounding box center [758, 392] width 1517 height 784
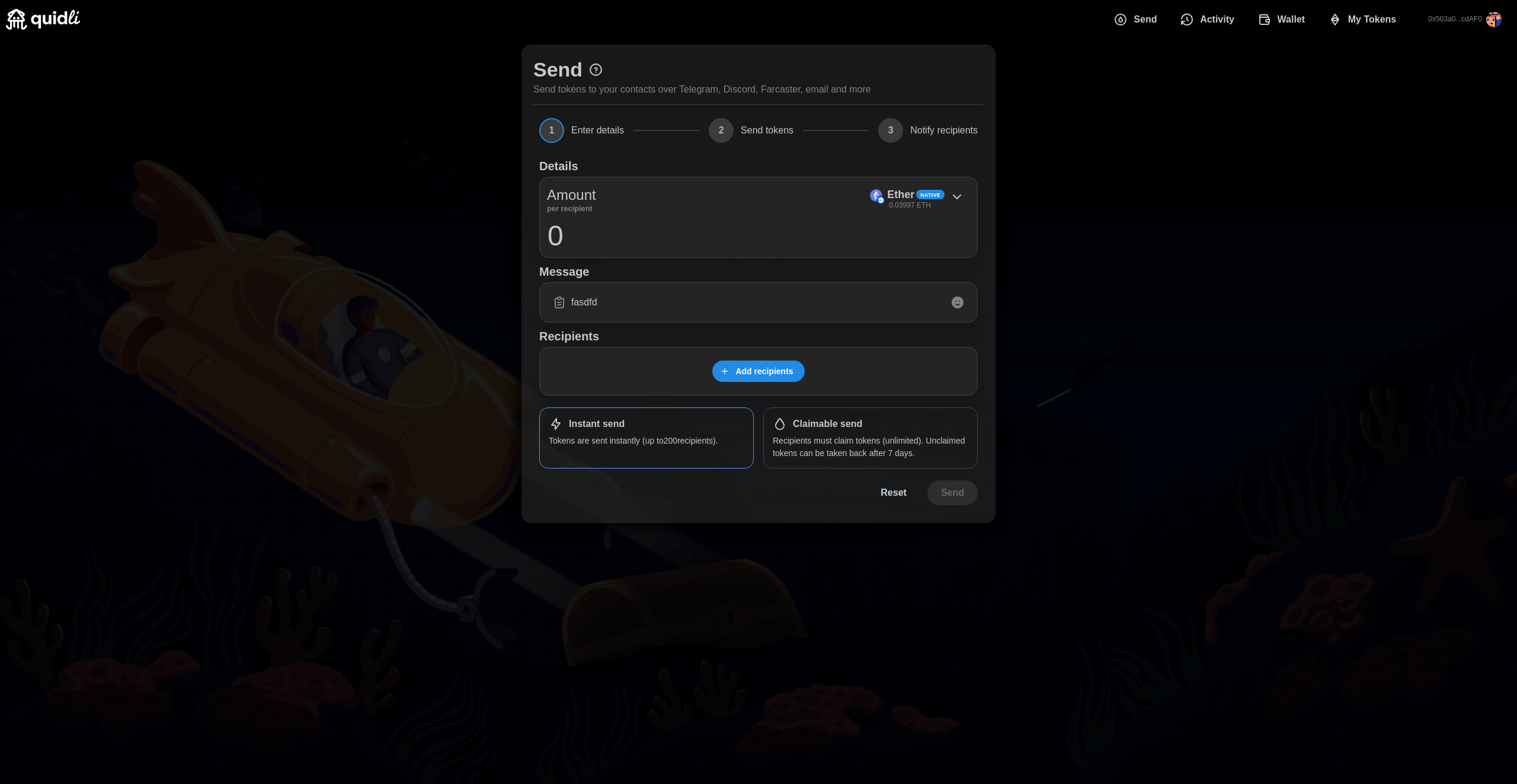
click at [1204, 16] on span "Activity" at bounding box center [1218, 19] width 35 height 24
